Goal: Transaction & Acquisition: Obtain resource

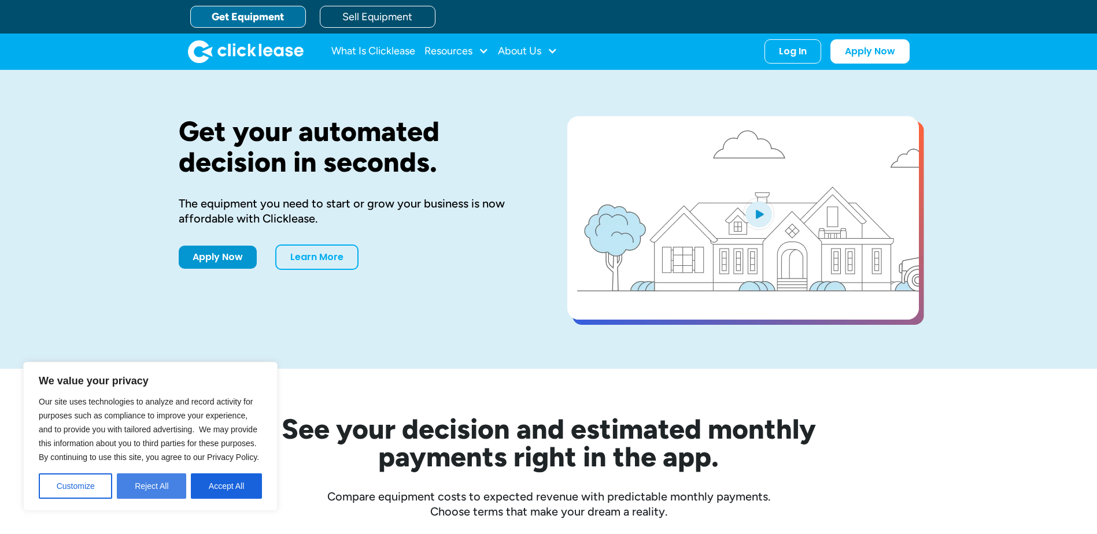
click at [154, 485] on button "Reject All" at bounding box center [151, 486] width 69 height 25
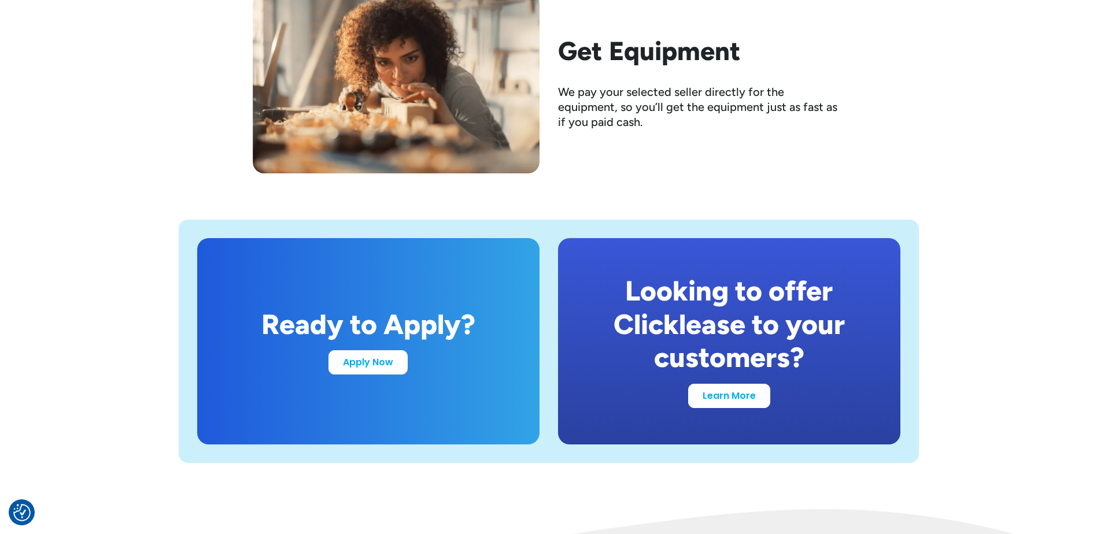
scroll to position [2082, 0]
click at [747, 403] on link "Learn More" at bounding box center [729, 393] width 82 height 24
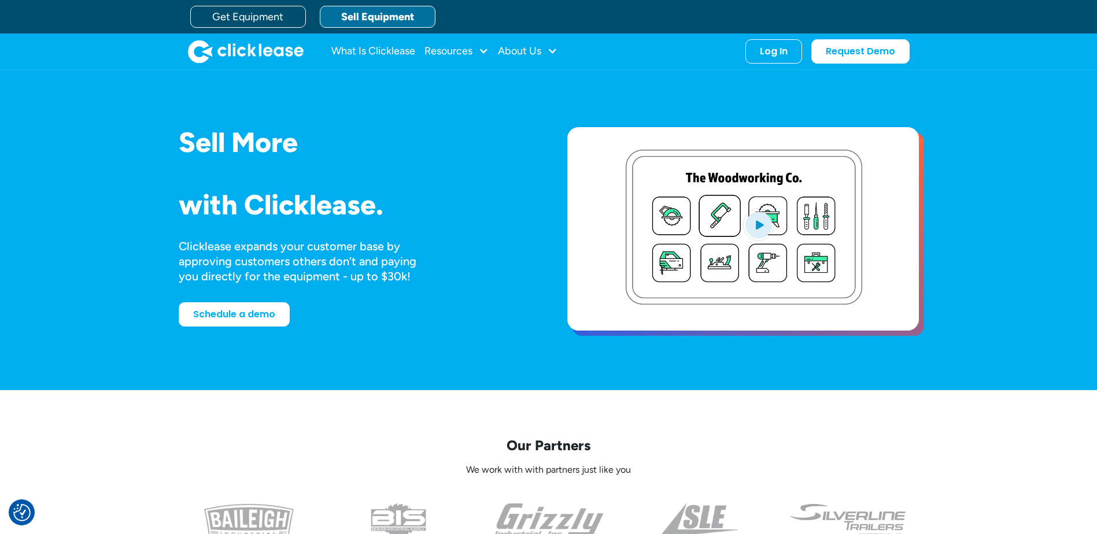
click at [408, 20] on link "Sell Equipment" at bounding box center [378, 17] width 116 height 22
click at [763, 225] on img "open lightbox" at bounding box center [758, 224] width 31 height 32
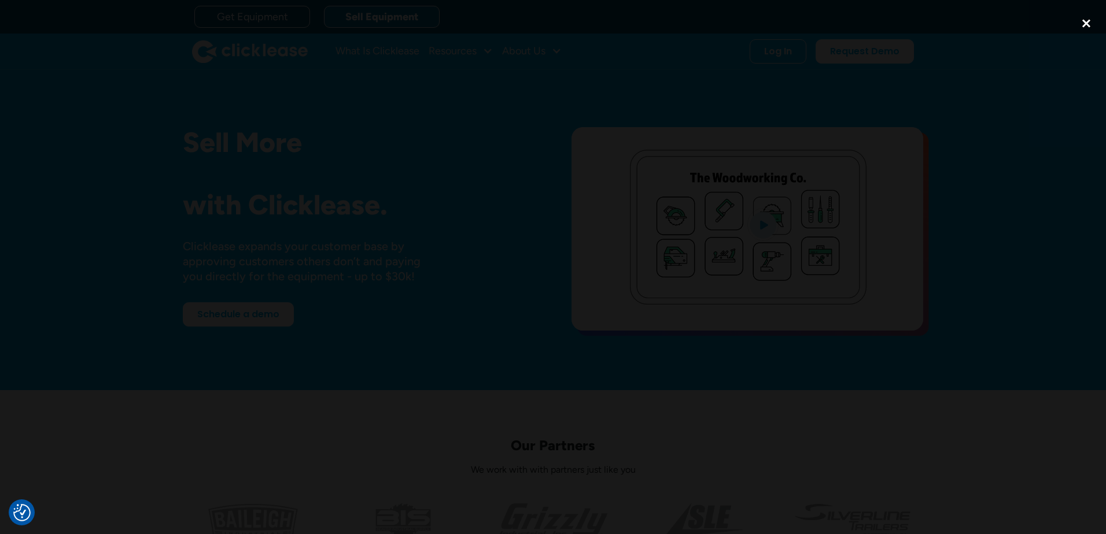
click at [1084, 21] on div "close lightbox" at bounding box center [1085, 22] width 39 height 25
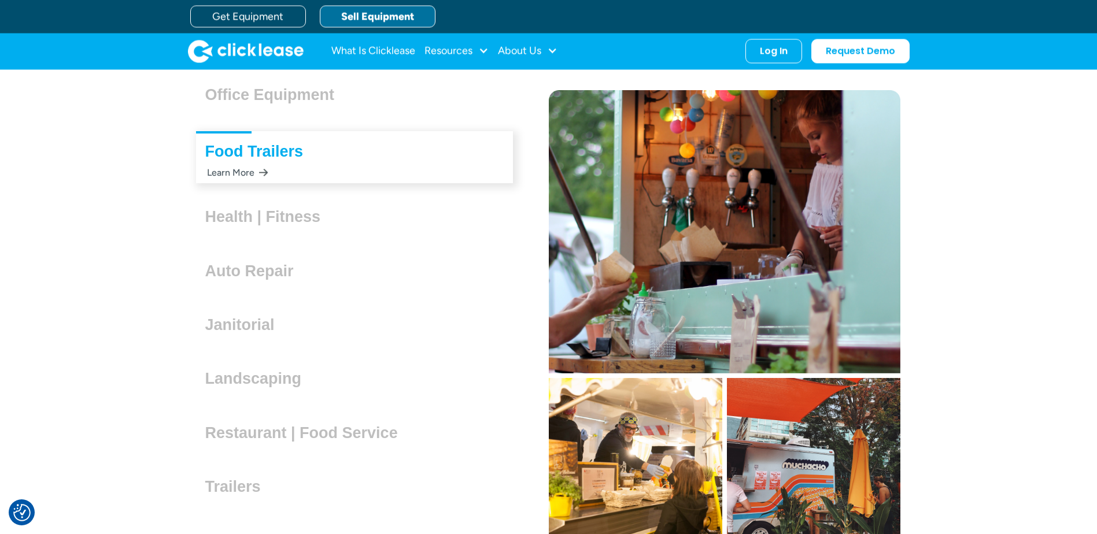
scroll to position [3225, 0]
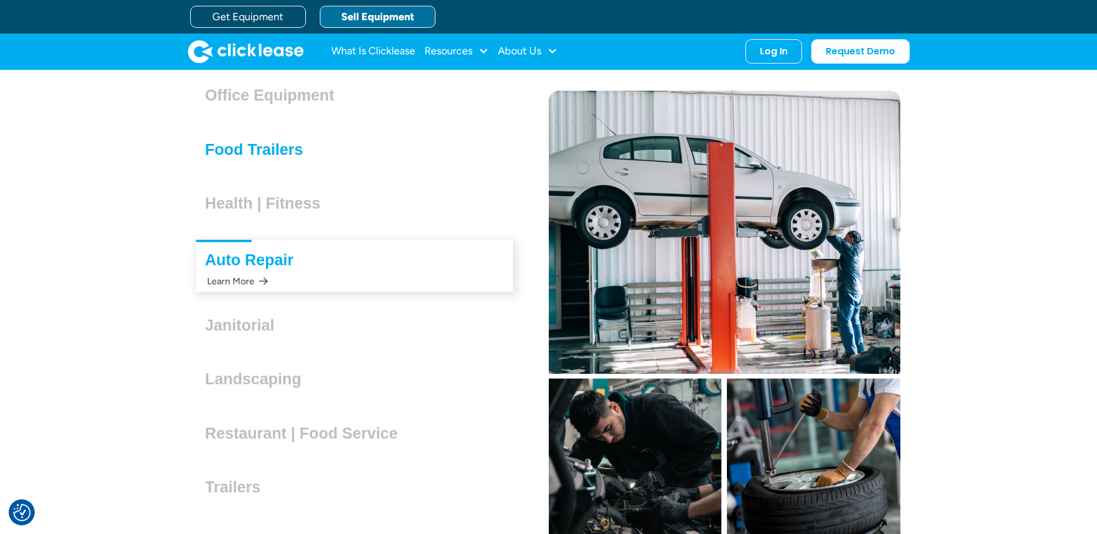
click at [306, 150] on h3 "Food Trailers" at bounding box center [259, 149] width 108 height 17
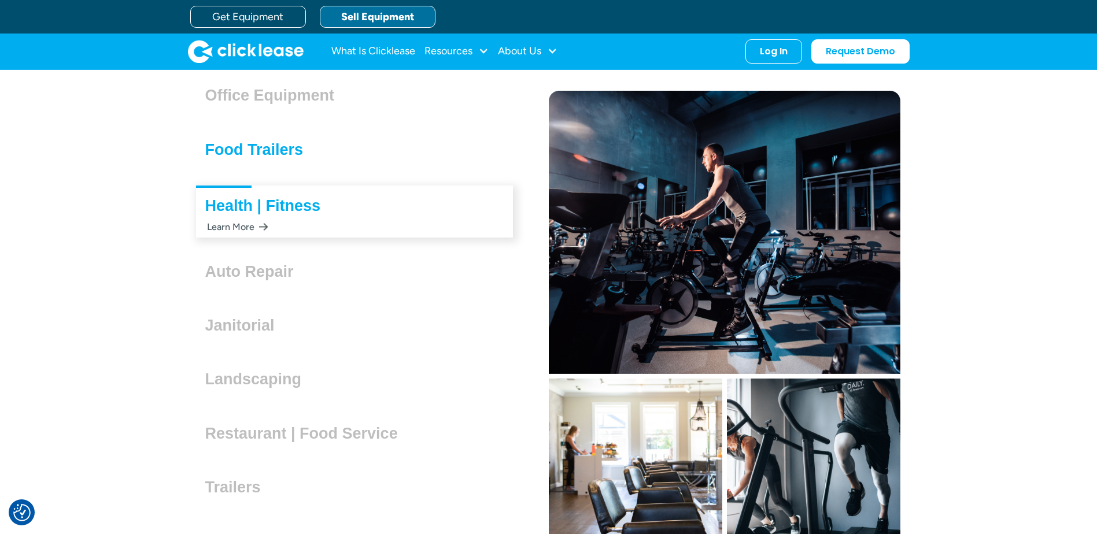
click at [306, 150] on h3 "Food Trailers" at bounding box center [259, 149] width 108 height 17
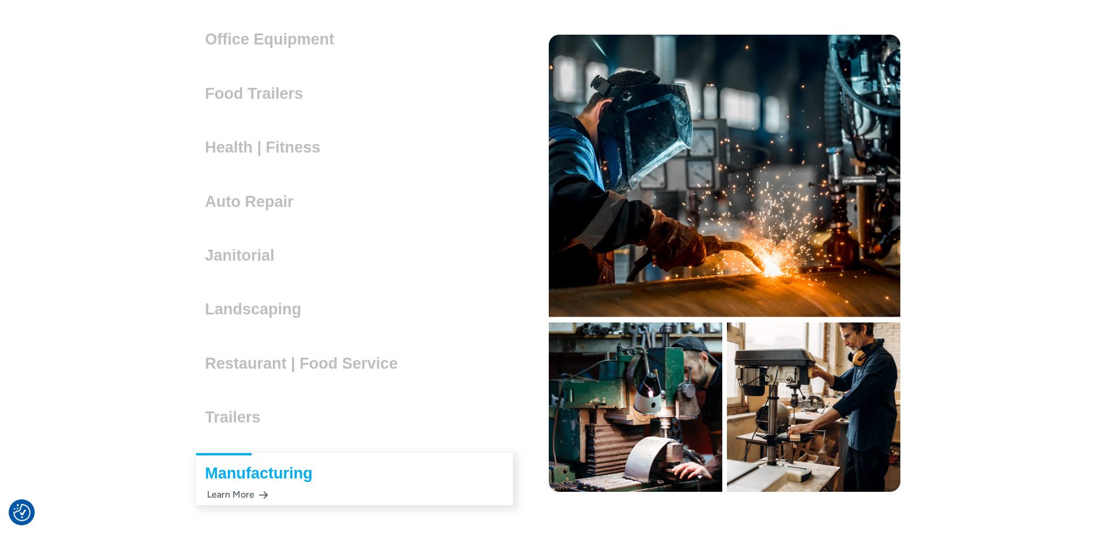
scroll to position [3283, 0]
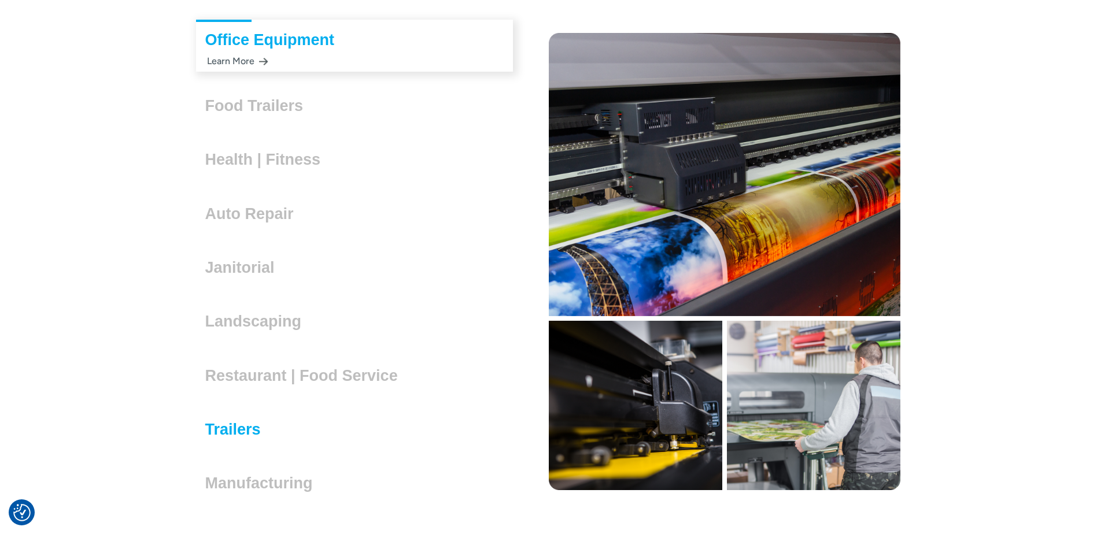
click at [256, 431] on h3 "Trailers" at bounding box center [237, 429] width 65 height 17
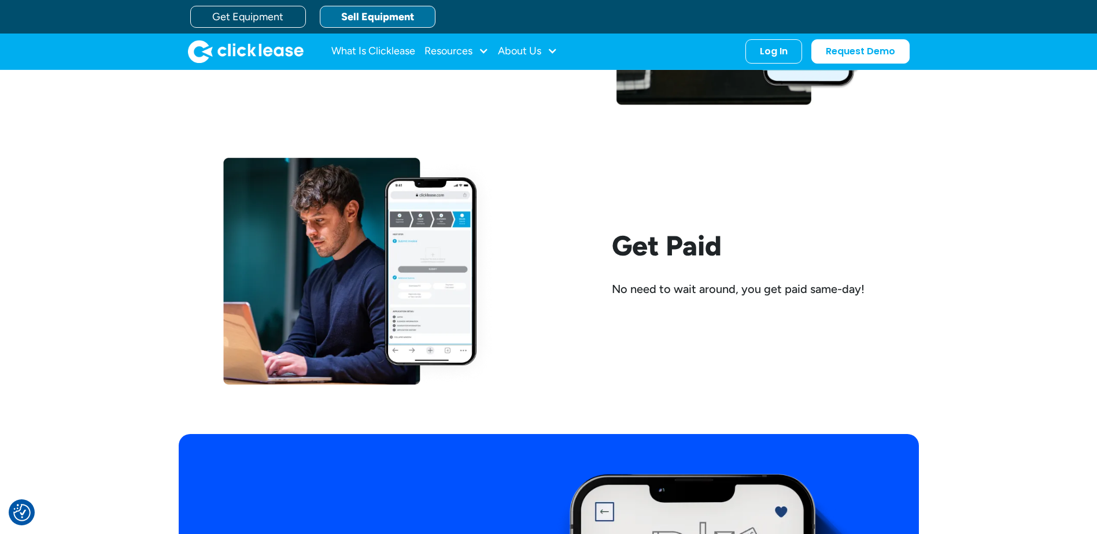
scroll to position [1721, 0]
